Goal: Task Accomplishment & Management: Use online tool/utility

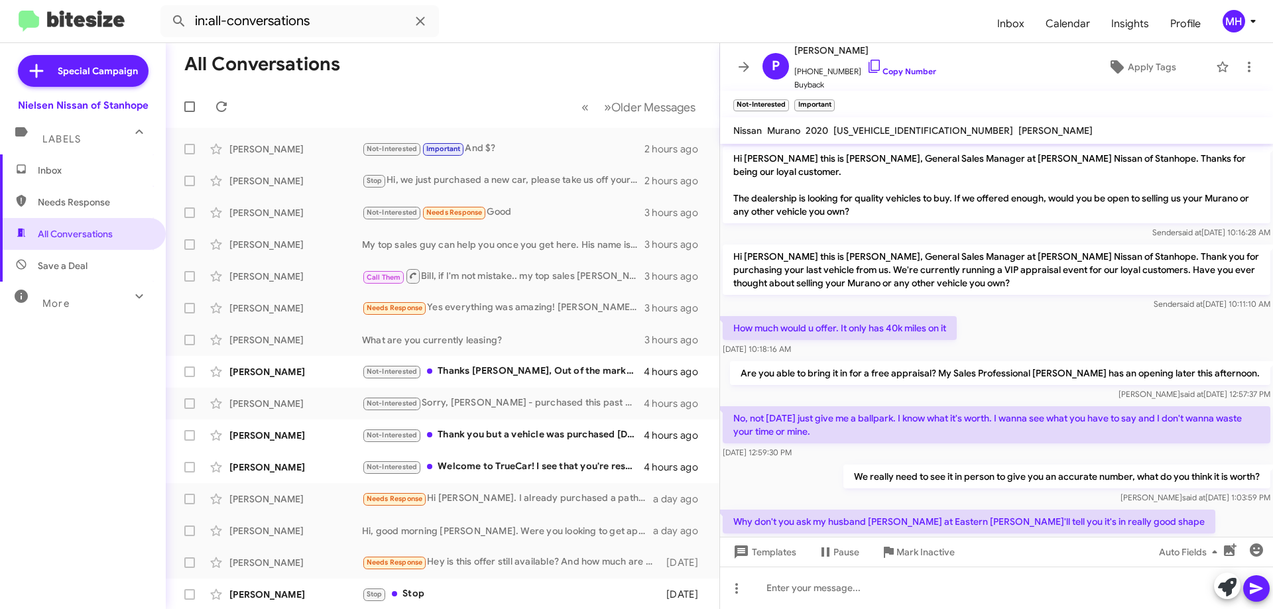
scroll to position [198, 0]
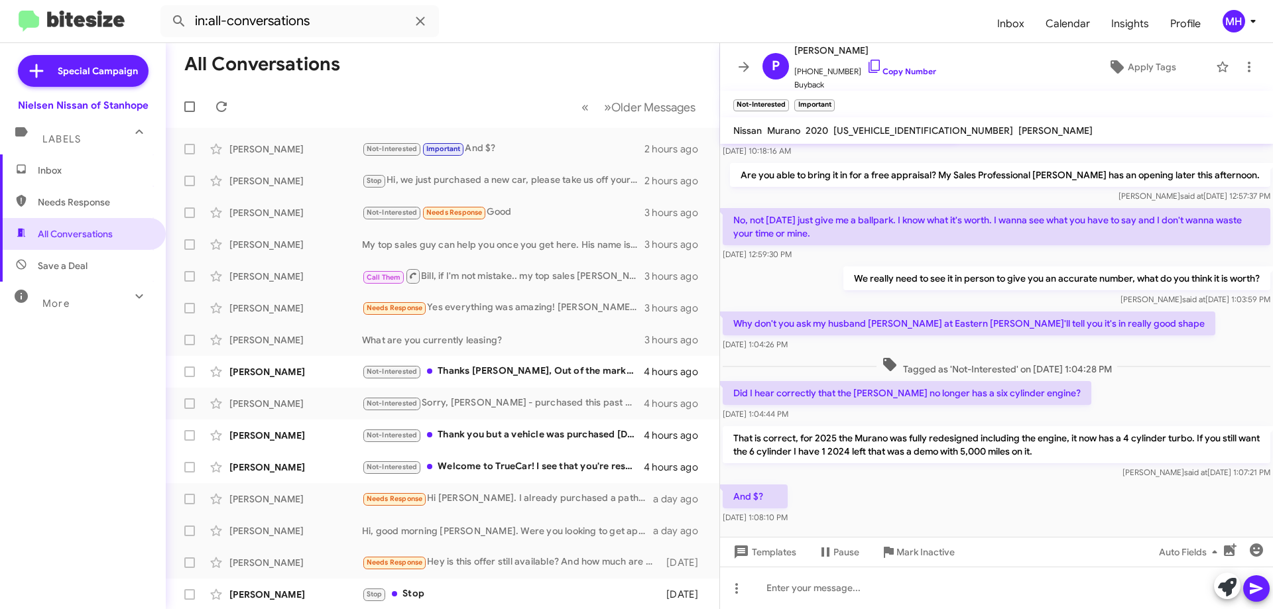
click at [58, 166] on span "Inbox" at bounding box center [94, 170] width 113 height 13
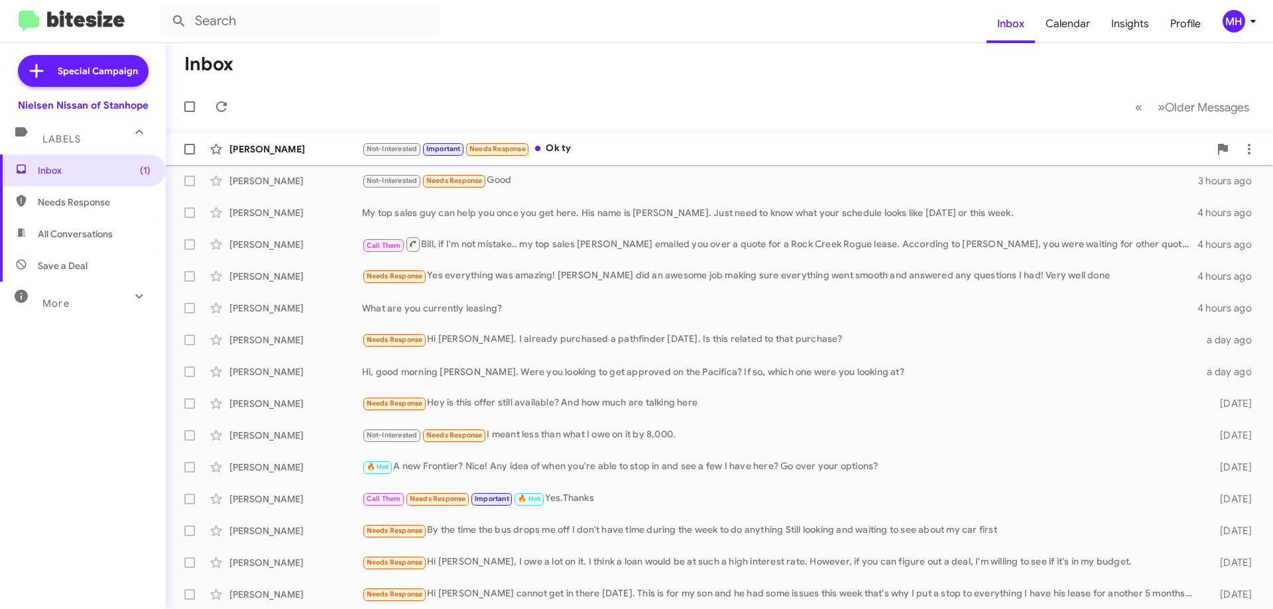
click at [616, 144] on div "Not-Interested Important Needs Response Ok ty" at bounding box center [785, 148] width 847 height 15
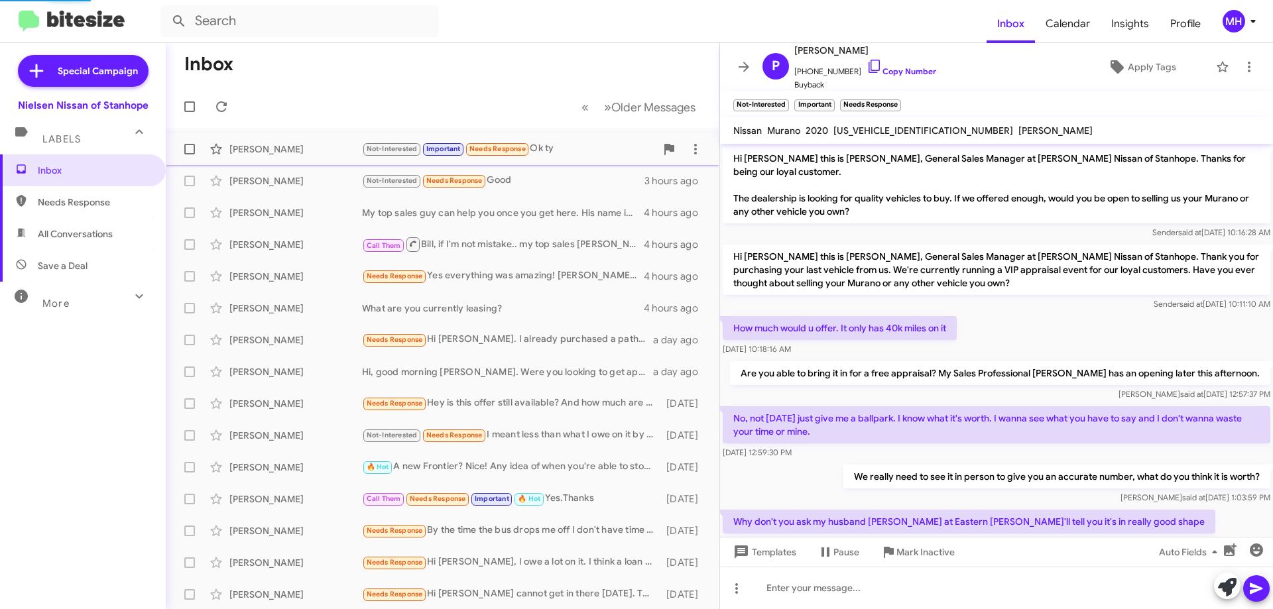
scroll to position [295, 0]
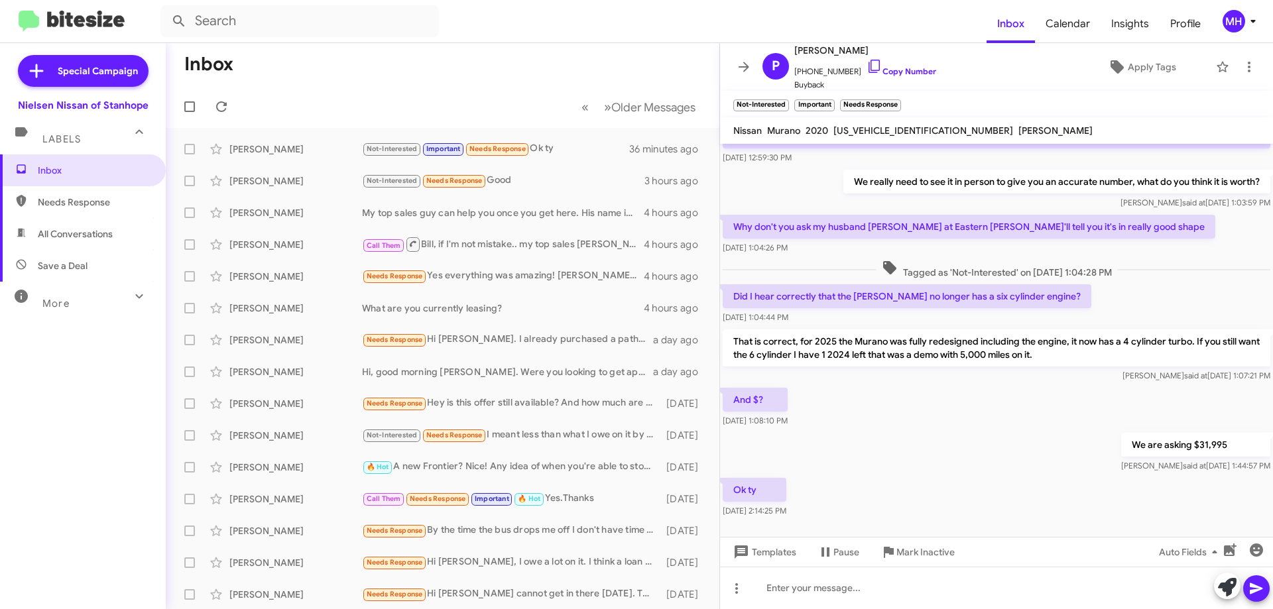
click at [58, 235] on span "All Conversations" at bounding box center [75, 233] width 75 height 13
type input "in:all-conversations"
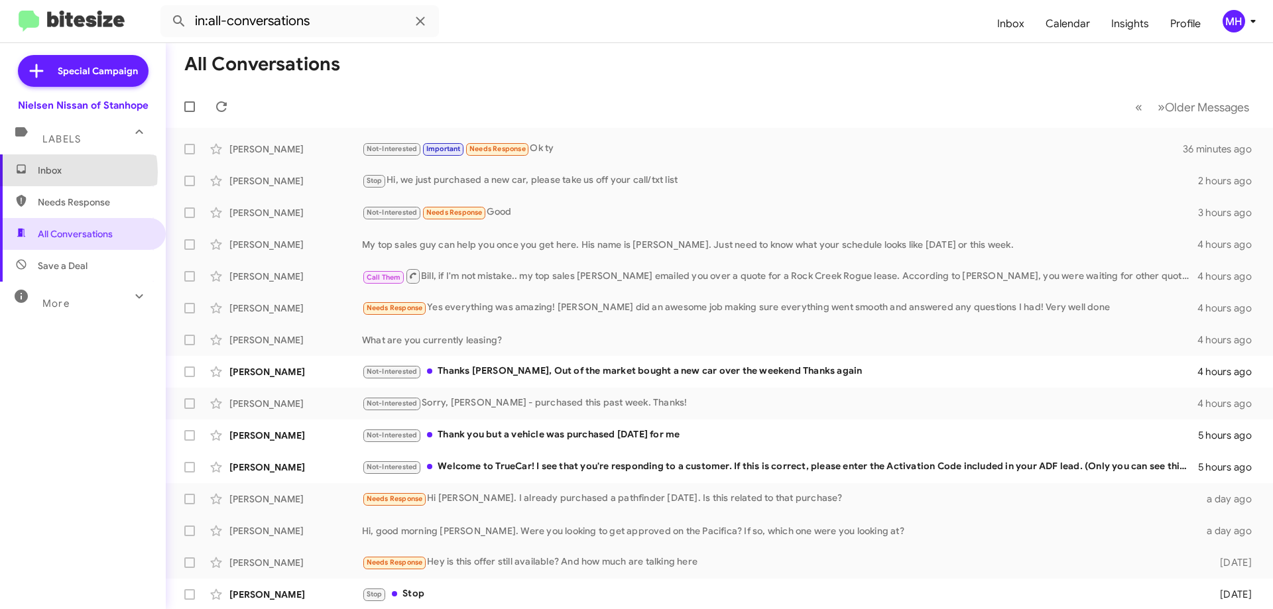
click at [62, 172] on span "Inbox" at bounding box center [94, 170] width 113 height 13
